Goal: Check status: Check status

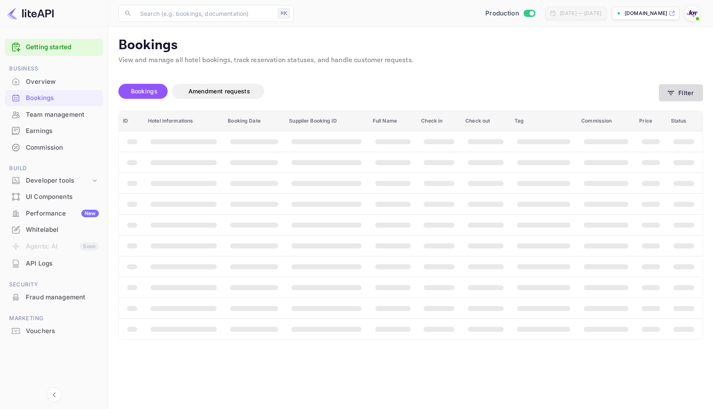
click at [682, 98] on button "Filter" at bounding box center [681, 92] width 44 height 17
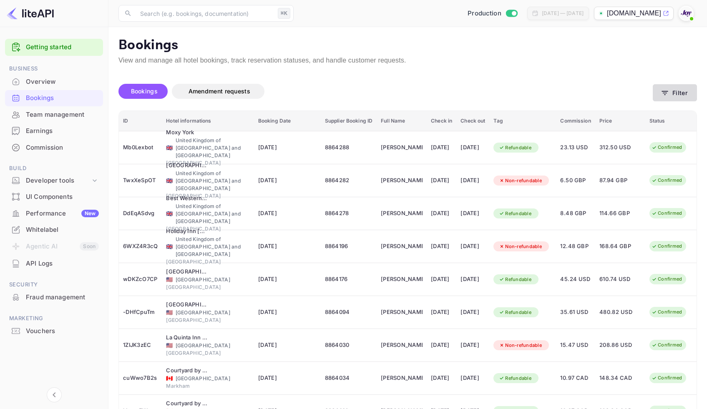
click at [682, 92] on button "Filter" at bounding box center [675, 92] width 44 height 17
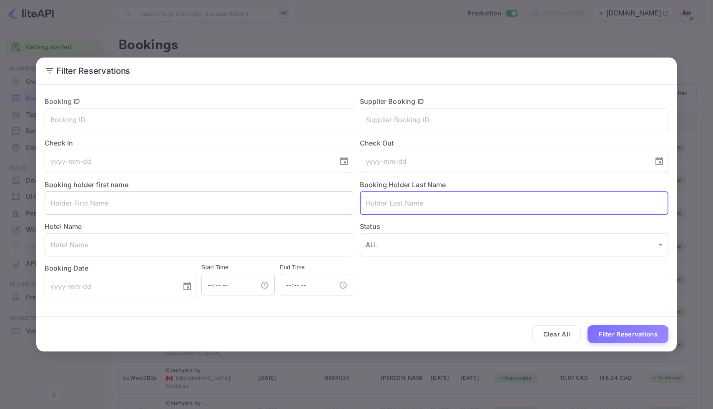
click at [387, 206] on input "text" at bounding box center [514, 202] width 309 height 23
paste input "[PERSON_NAME]"
type input "[PERSON_NAME]"
click at [645, 330] on button "Filter Reservations" at bounding box center [628, 334] width 81 height 18
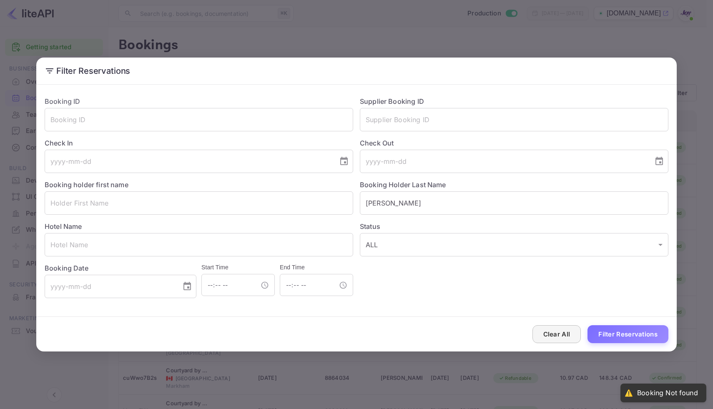
click at [568, 335] on button "Clear All" at bounding box center [557, 334] width 49 height 18
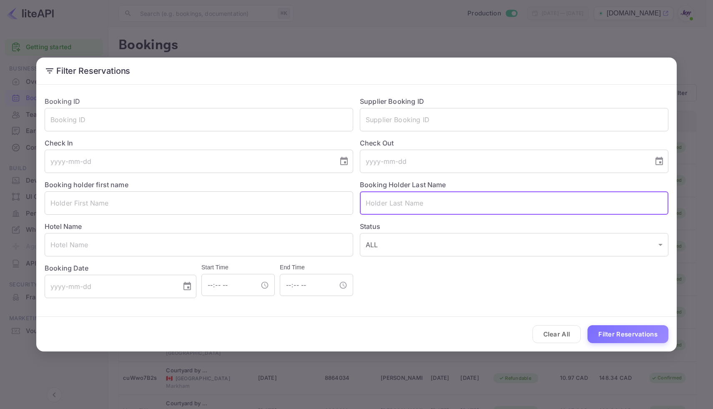
click at [370, 200] on input "text" at bounding box center [514, 202] width 309 height 23
paste input "[PERSON_NAME]"
type input "[PERSON_NAME]"
click at [609, 329] on button "Filter Reservations" at bounding box center [628, 334] width 81 height 18
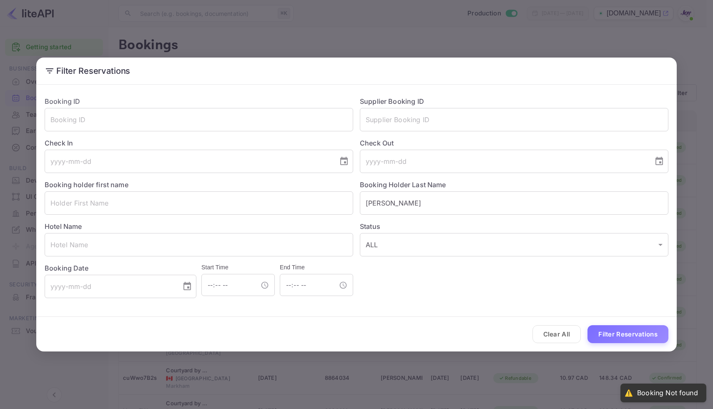
click at [406, 45] on div "Filter Reservations Booking ID ​ Supplier Booking ID ​ Check In ​ Check Out ​ B…" at bounding box center [356, 204] width 713 height 409
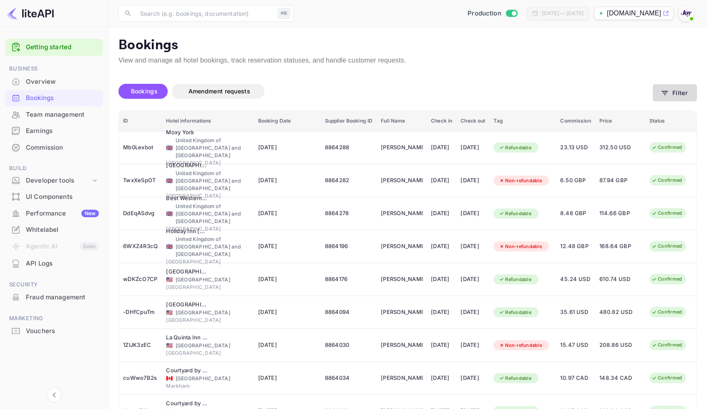
click at [668, 93] on icon "button" at bounding box center [665, 93] width 8 height 8
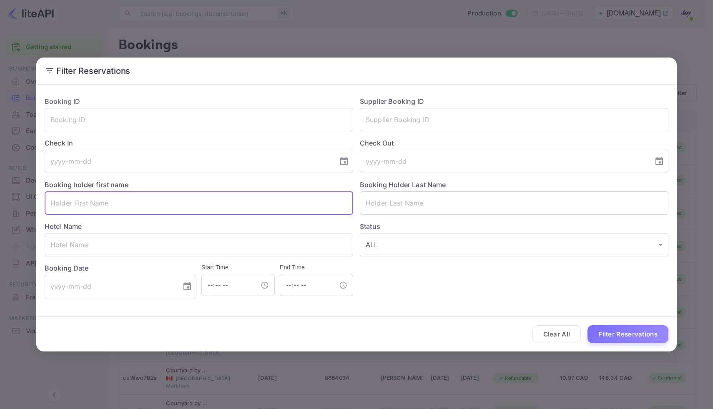
click at [201, 205] on input "text" at bounding box center [199, 202] width 309 height 23
paste input "Shila"
type input "Shila"
click at [632, 338] on button "Filter Reservations" at bounding box center [628, 334] width 81 height 18
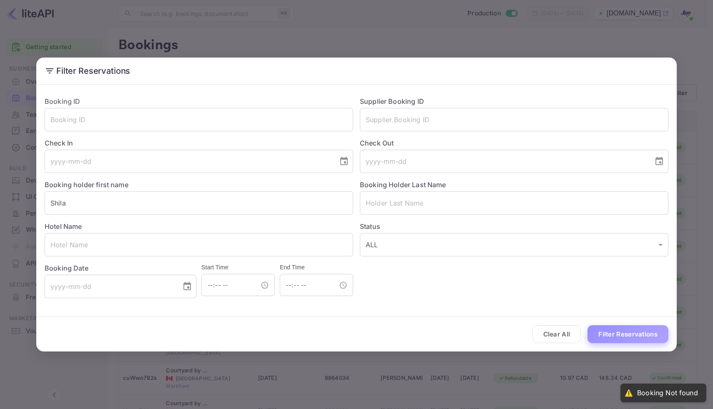
click at [632, 338] on button "Filter Reservations" at bounding box center [628, 334] width 81 height 18
click at [639, 40] on div "Filter Reservations Booking ID ​ Supplier Booking ID ​ Check In ​ Check Out ​ B…" at bounding box center [356, 204] width 713 height 409
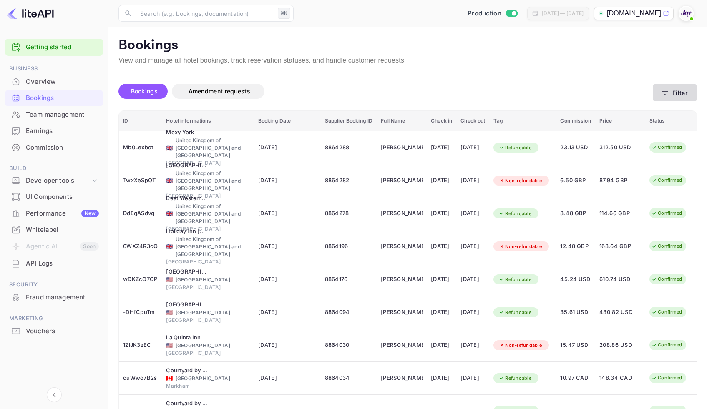
click at [687, 90] on button "Filter" at bounding box center [675, 92] width 44 height 17
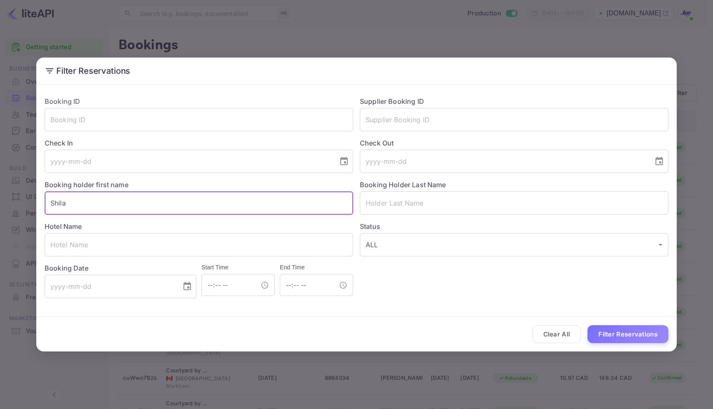
drag, startPoint x: 80, startPoint y: 204, endPoint x: 23, endPoint y: 202, distance: 56.8
click at [23, 202] on div "Filter Reservations Booking ID ​ Supplier Booking ID ​ Check In ​ Check Out ​ B…" at bounding box center [356, 204] width 713 height 409
click at [231, 124] on input "text" at bounding box center [199, 119] width 309 height 23
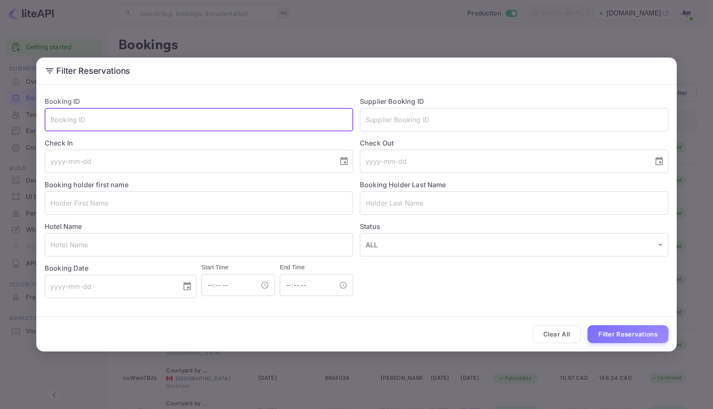
paste input "EJXWavo1I"
type input "EJXWavo1I"
click at [617, 337] on button "Filter Reservations" at bounding box center [628, 334] width 81 height 18
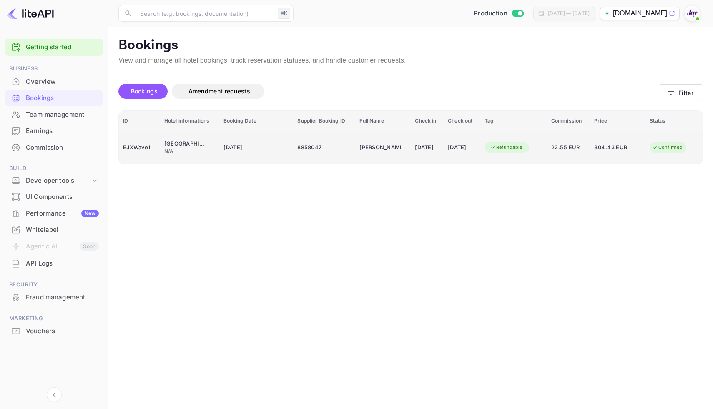
click at [336, 153] on div "8858047" at bounding box center [324, 147] width 54 height 13
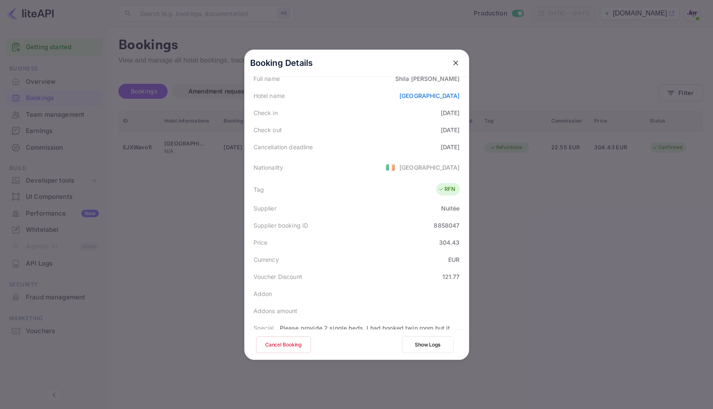
scroll to position [194, 0]
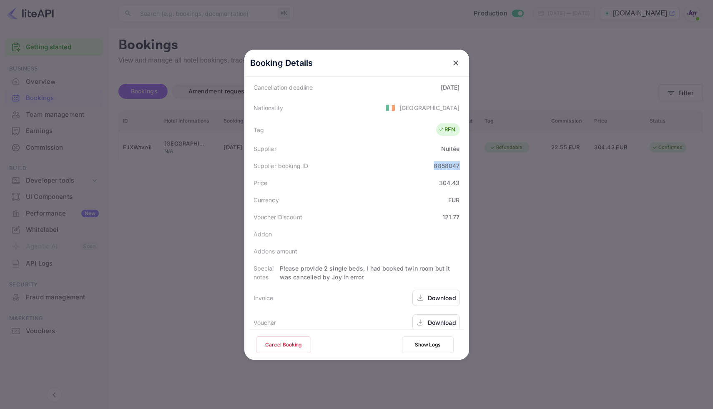
drag, startPoint x: 429, startPoint y: 154, endPoint x: 467, endPoint y: 159, distance: 38.4
click at [467, 159] on div "Booking Details Summary Timeline Message log Status CONFIRMED Booking ID EJXWav…" at bounding box center [356, 205] width 225 height 310
copy div "8858047"
drag, startPoint x: 489, startPoint y: 30, endPoint x: 502, endPoint y: 0, distance: 32.3
click at [489, 30] on div at bounding box center [356, 204] width 713 height 409
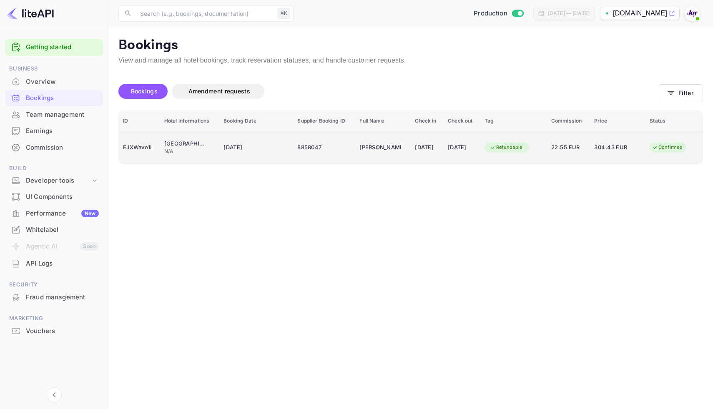
click at [303, 147] on div "8858047" at bounding box center [324, 147] width 54 height 13
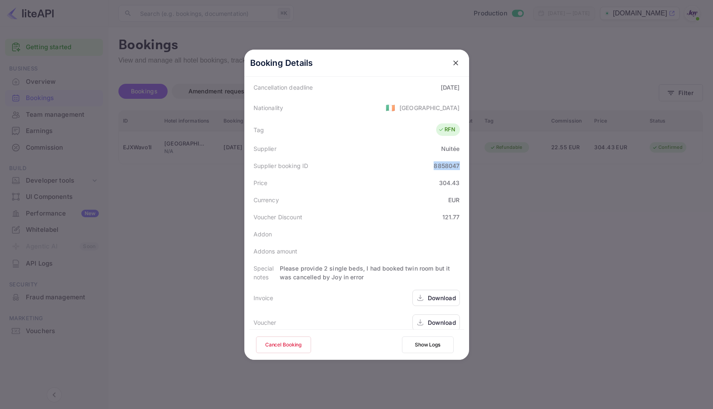
drag, startPoint x: 460, startPoint y: 156, endPoint x: 427, endPoint y: 157, distance: 32.5
click at [427, 157] on div "Supplier booking ID 8858047" at bounding box center [356, 165] width 215 height 17
copy div "8858047"
click at [460, 60] on div "Booking Details" at bounding box center [356, 63] width 225 height 27
click at [456, 61] on icon "close" at bounding box center [456, 63] width 8 height 8
